Goal: Find specific page/section: Find specific page/section

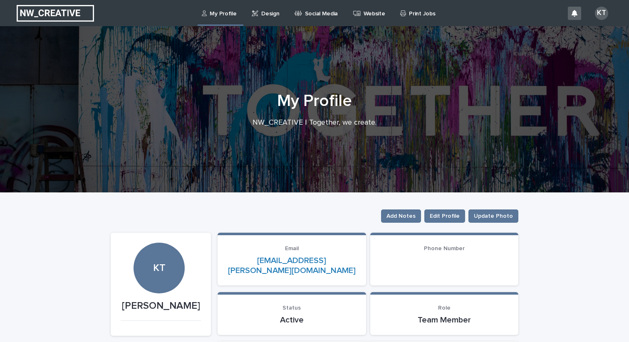
click at [264, 13] on p "Design" at bounding box center [270, 8] width 18 height 17
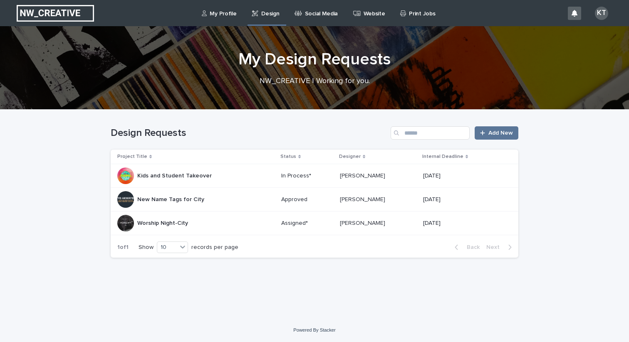
click at [181, 182] on div "Kids and Student Takeover Kids and Student Takeover" at bounding box center [174, 176] width 74 height 14
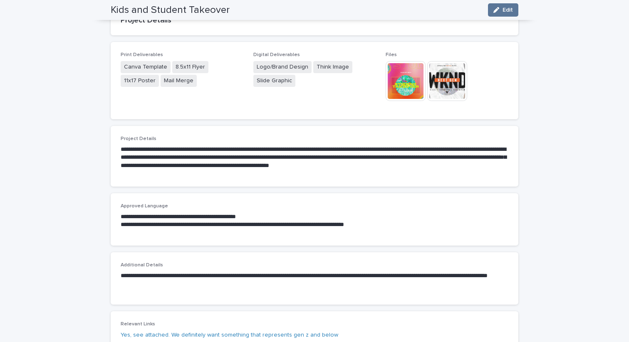
scroll to position [122, 0]
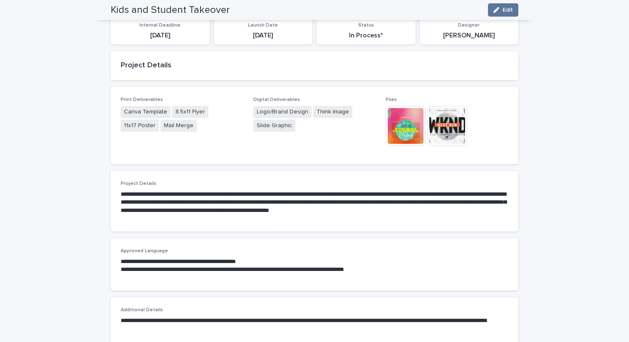
click at [454, 124] on img at bounding box center [447, 126] width 40 height 40
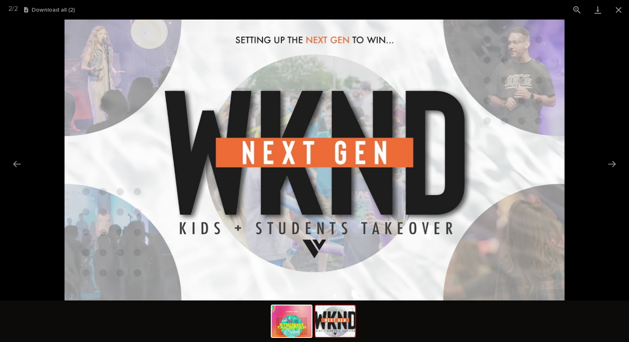
click at [587, 78] on picture at bounding box center [314, 160] width 629 height 281
click at [619, 13] on button "Close gallery" at bounding box center [618, 10] width 21 height 20
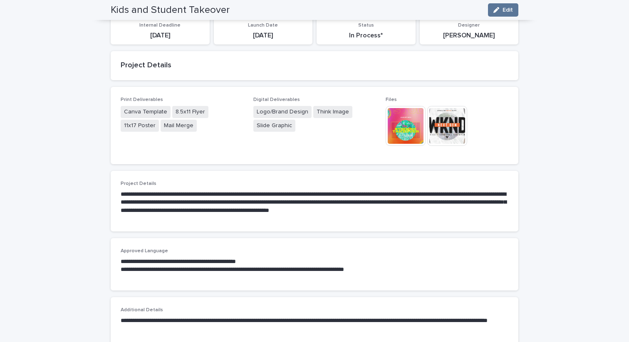
click at [405, 132] on img at bounding box center [406, 126] width 40 height 40
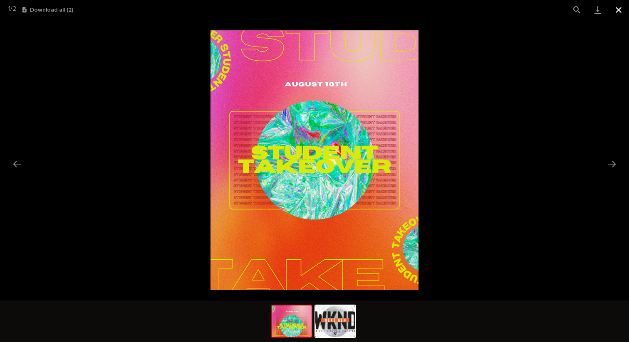
click at [617, 8] on button "Close gallery" at bounding box center [618, 10] width 21 height 20
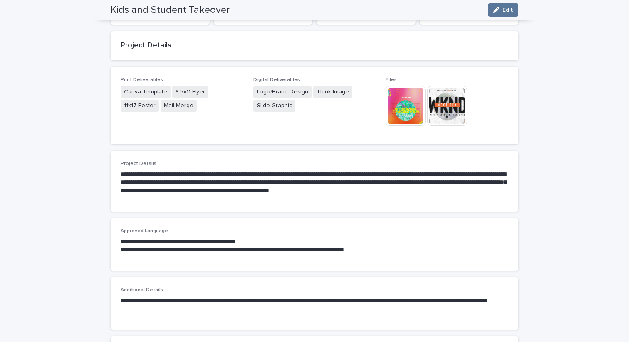
scroll to position [0, 0]
